Goal: Find specific page/section: Find specific page/section

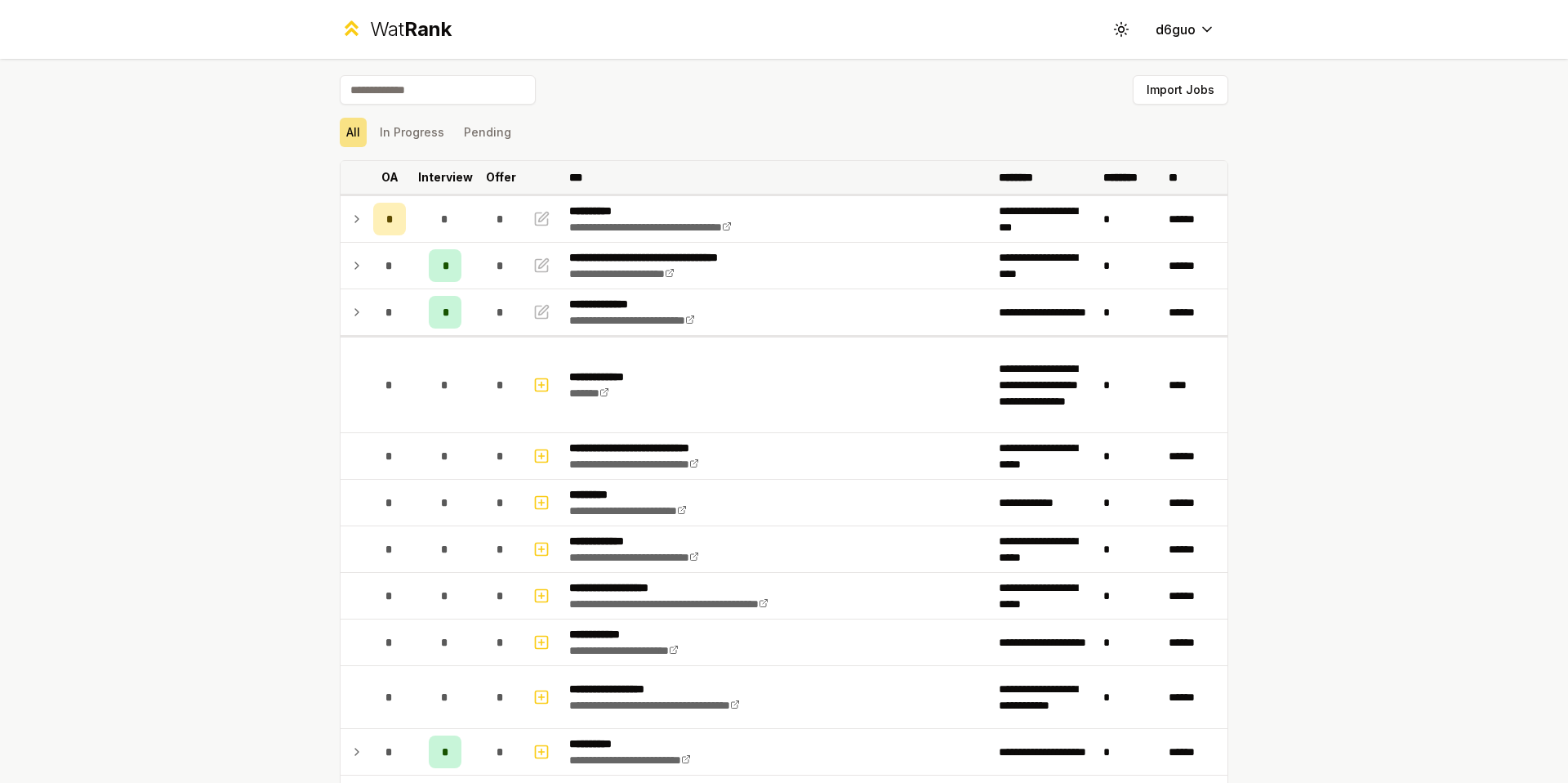
click at [456, 189] on th "Interview" at bounding box center [445, 177] width 66 height 32
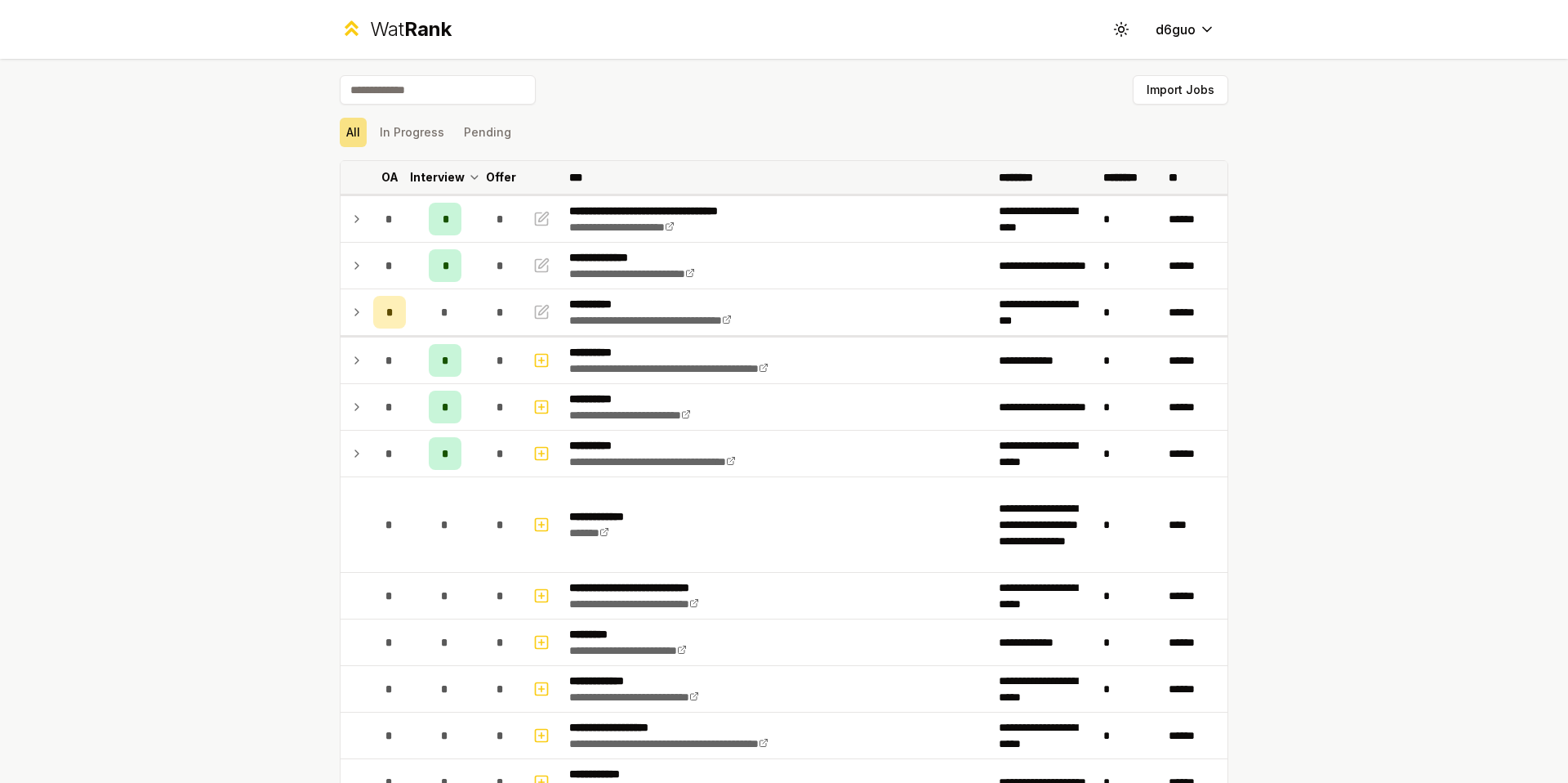
click at [456, 189] on th "Interview" at bounding box center [445, 177] width 66 height 32
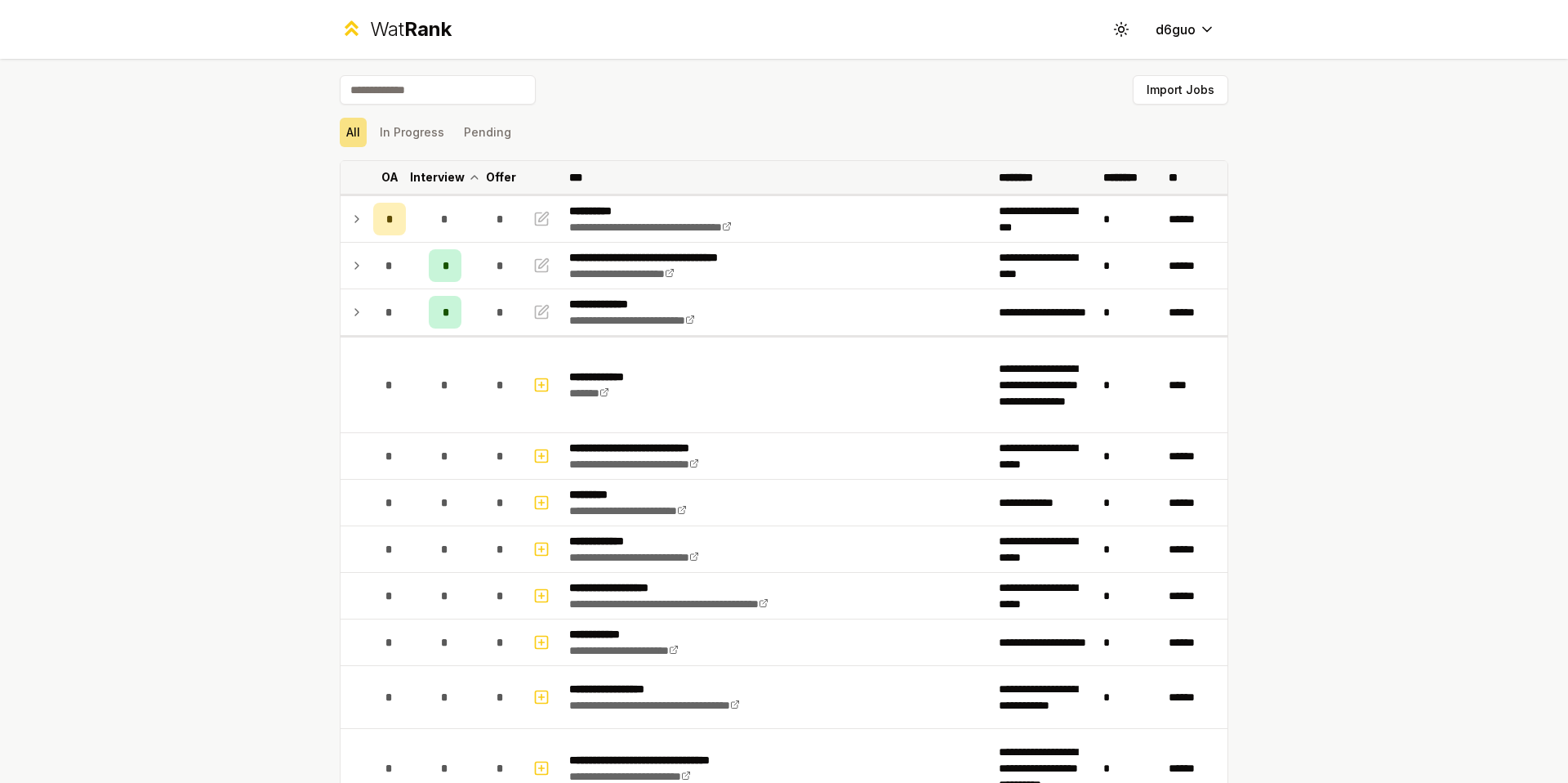
click at [456, 189] on th "Interview" at bounding box center [445, 177] width 66 height 32
click at [456, 181] on p "Interview" at bounding box center [445, 176] width 54 height 16
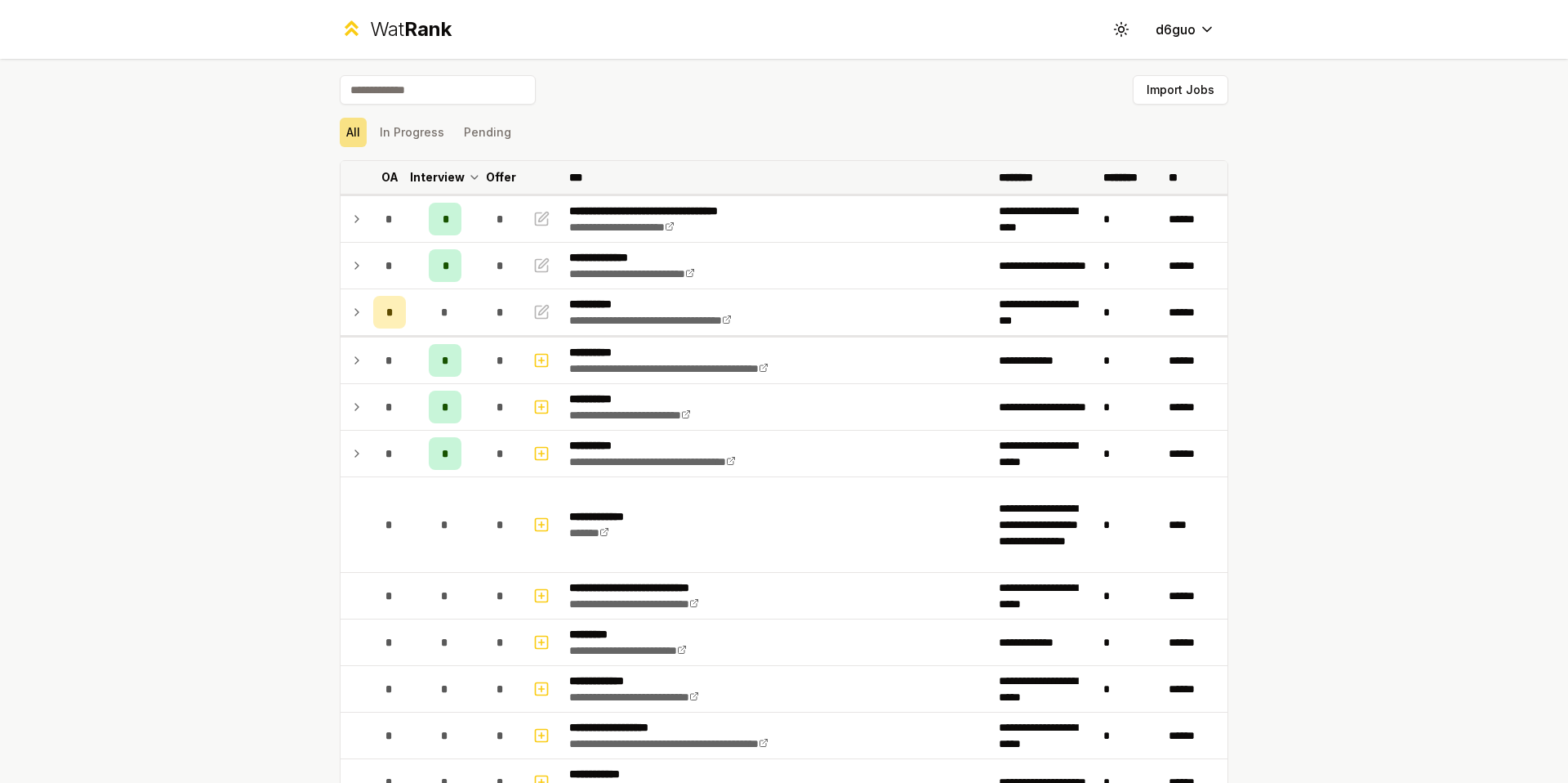
click at [456, 181] on p "Interview" at bounding box center [437, 176] width 54 height 16
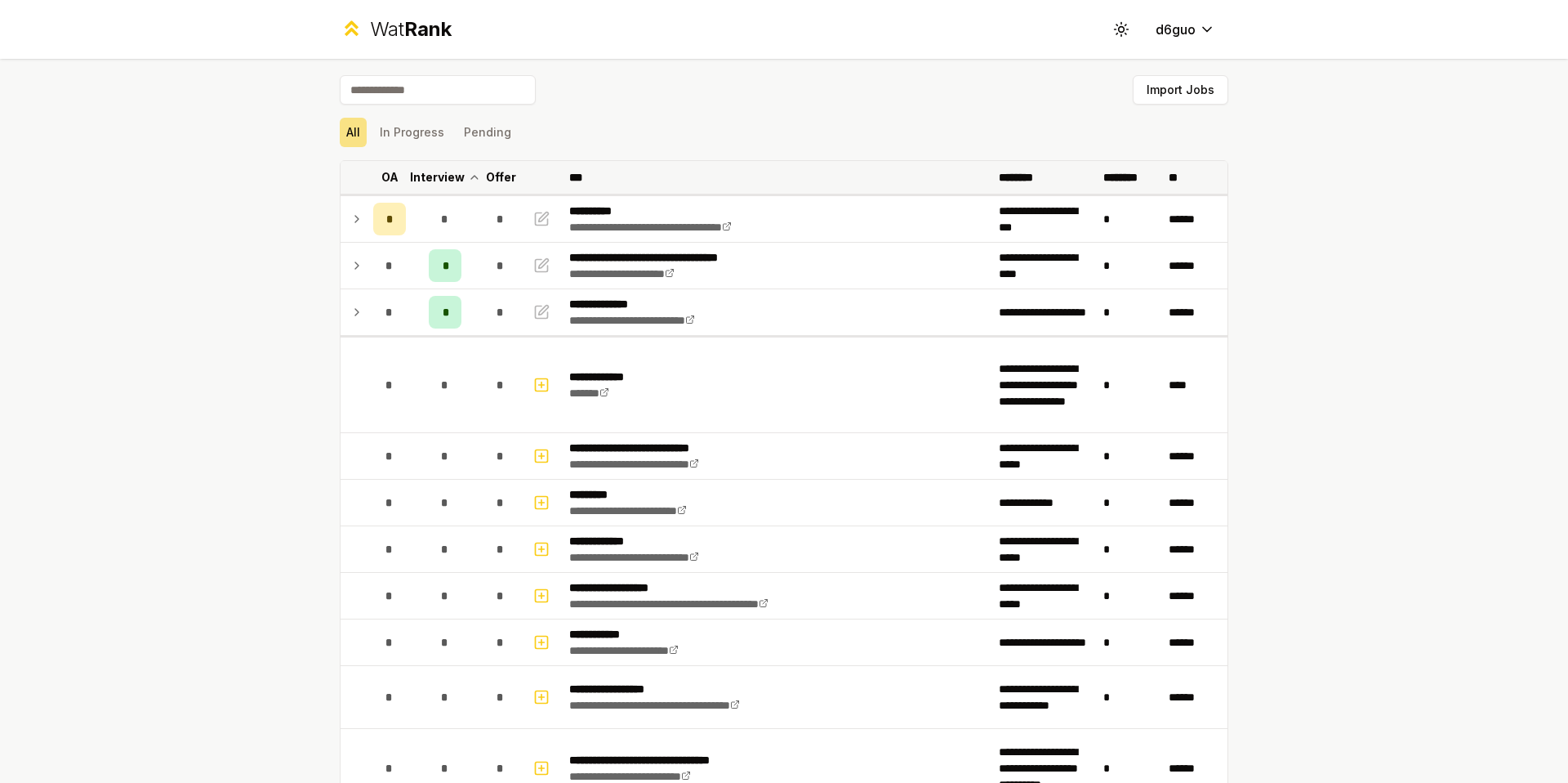
click at [486, 183] on p "Offer" at bounding box center [501, 176] width 31 height 16
click at [490, 182] on p "Offer" at bounding box center [493, 176] width 31 height 16
click at [490, 182] on p "Offer" at bounding box center [501, 176] width 31 height 16
click at [490, 182] on p "Offer" at bounding box center [493, 176] width 31 height 16
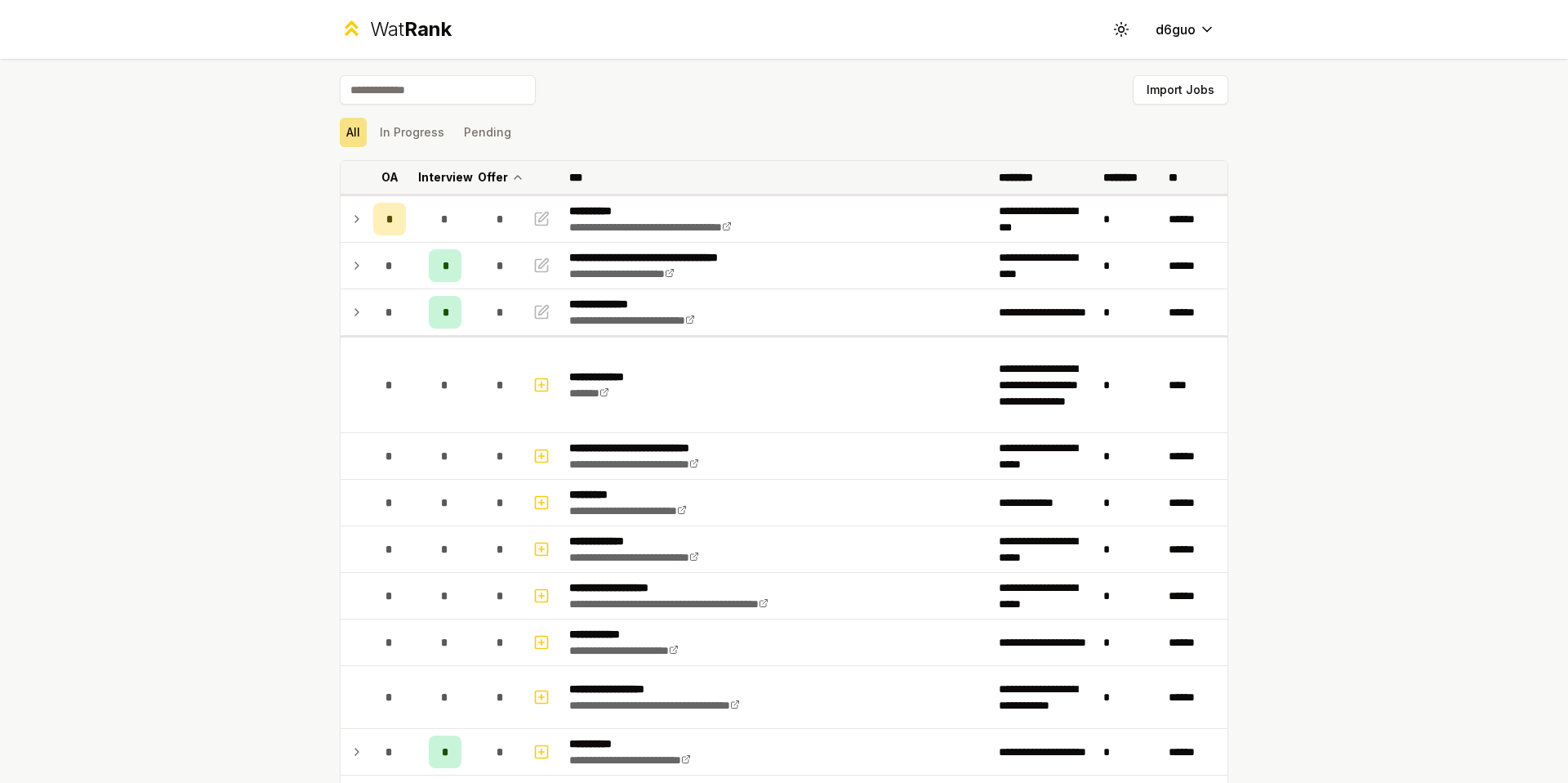
click at [490, 182] on p "Offer" at bounding box center [493, 176] width 31 height 16
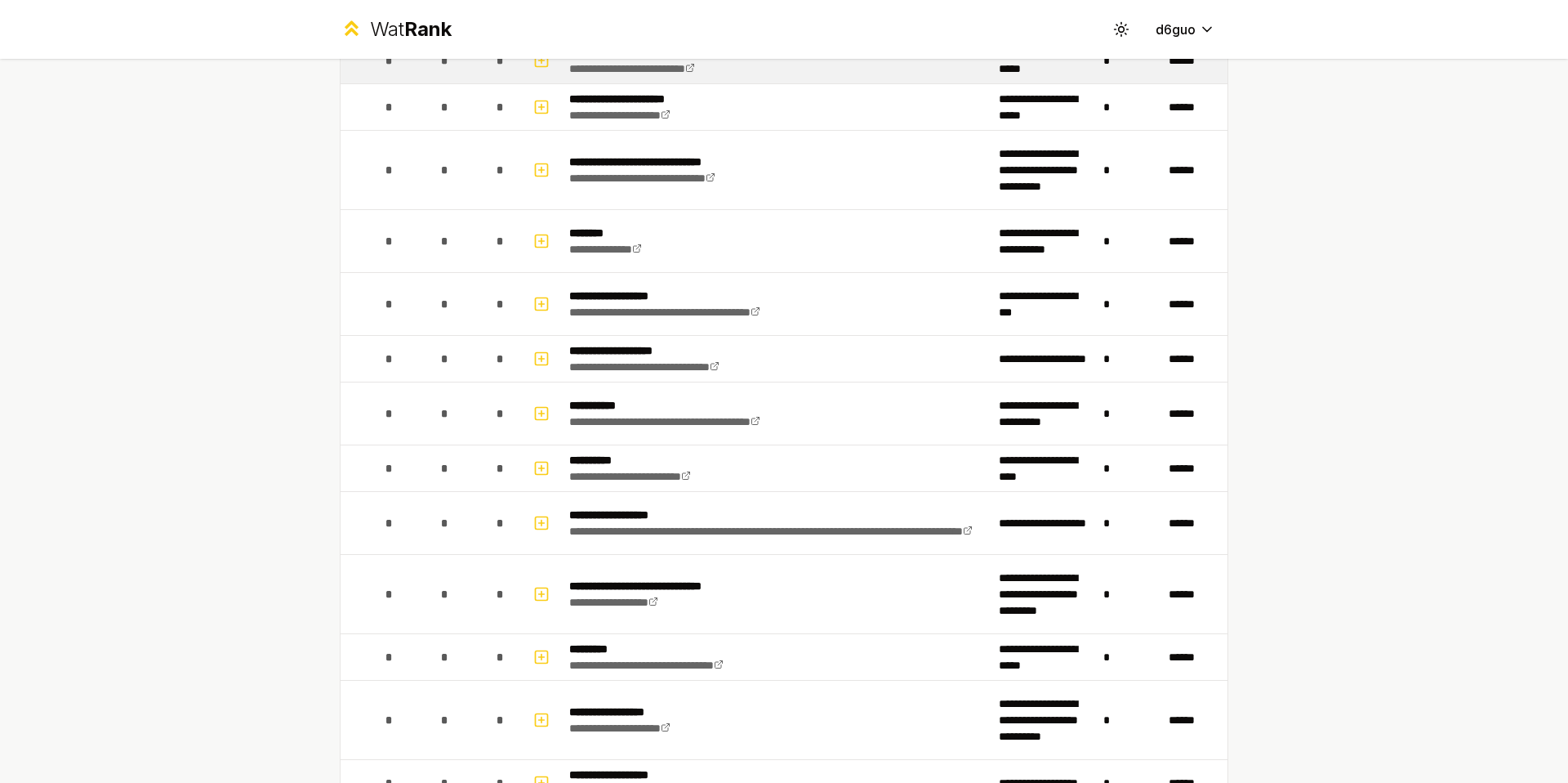
scroll to position [2302, 0]
